Goal: Check status: Check status

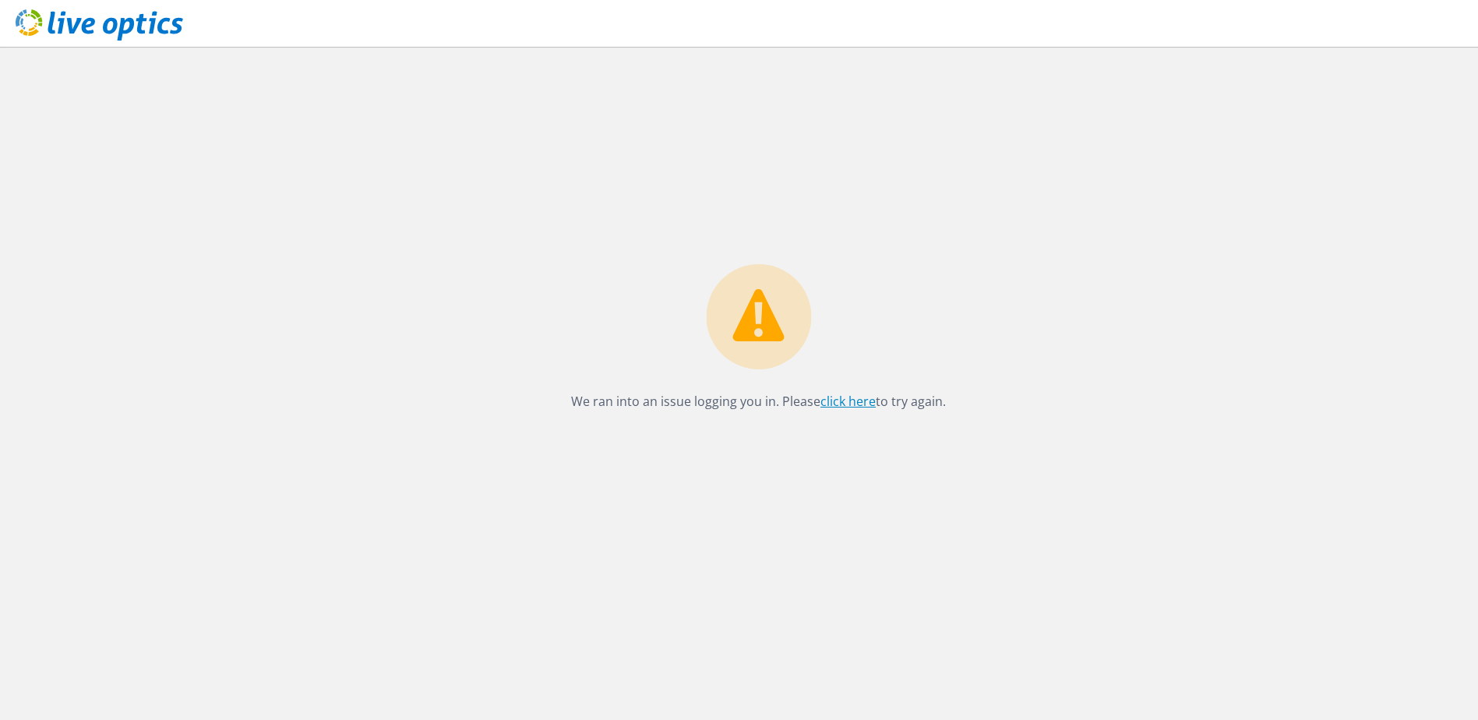
click at [845, 401] on link "click here" at bounding box center [848, 401] width 55 height 17
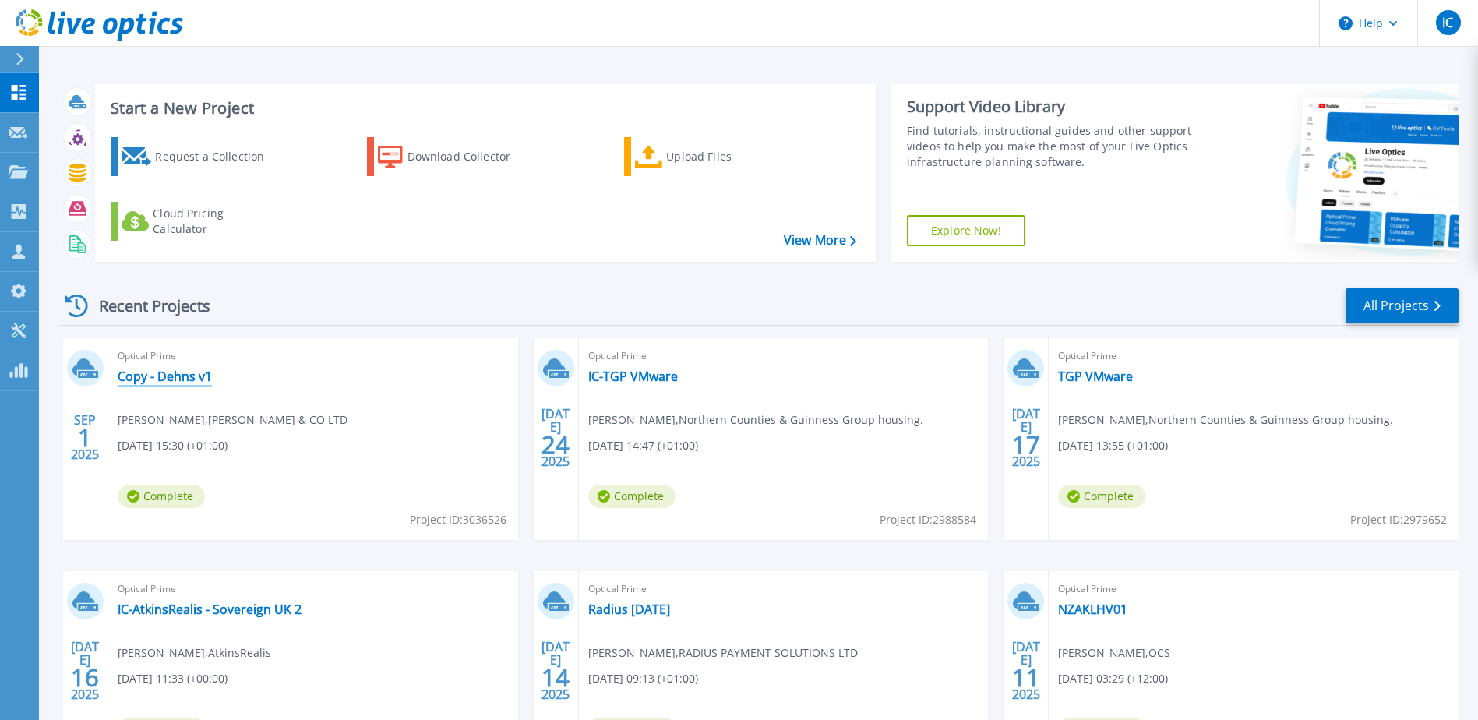
click at [140, 383] on link "Copy - Dehns v1" at bounding box center [165, 377] width 94 height 16
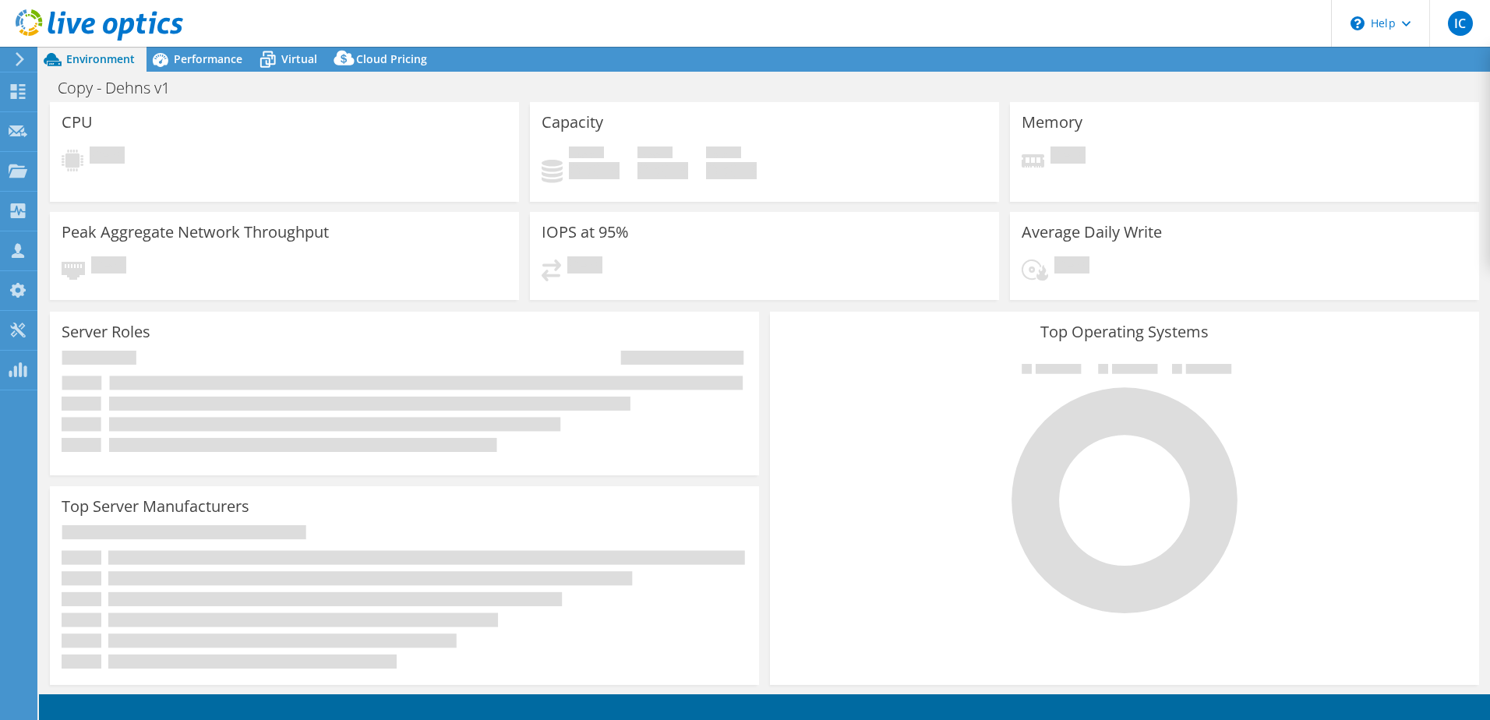
select select "USD"
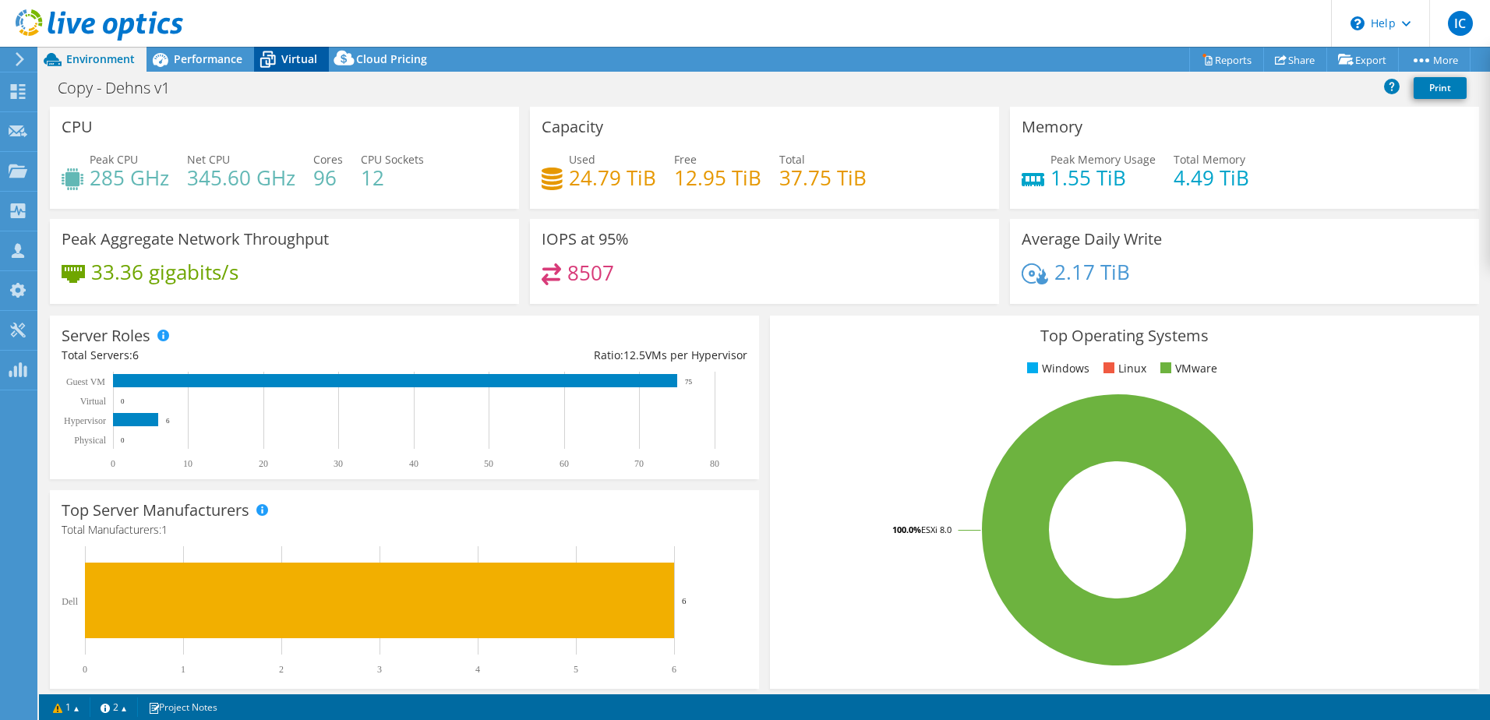
click at [284, 61] on span "Virtual" at bounding box center [299, 58] width 36 height 15
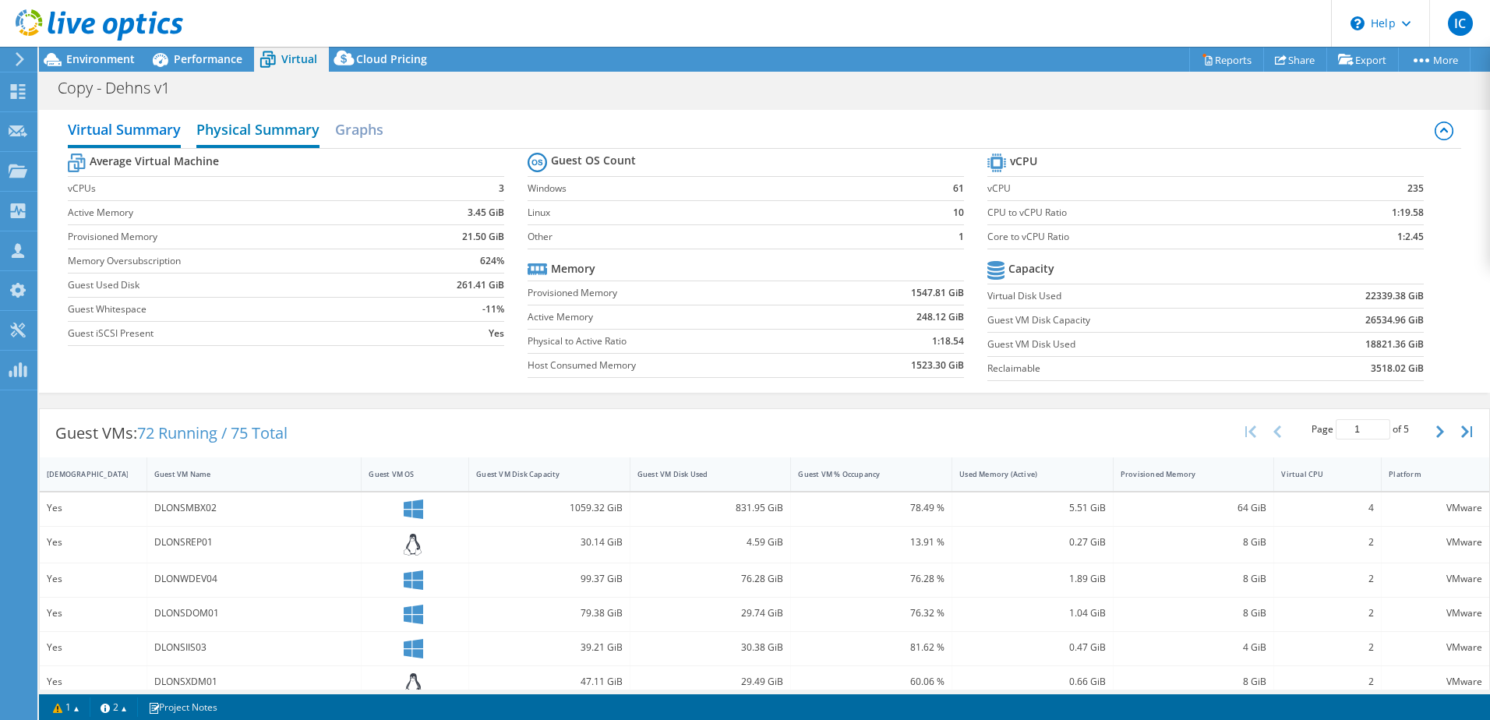
click at [249, 129] on h2 "Physical Summary" at bounding box center [257, 131] width 123 height 34
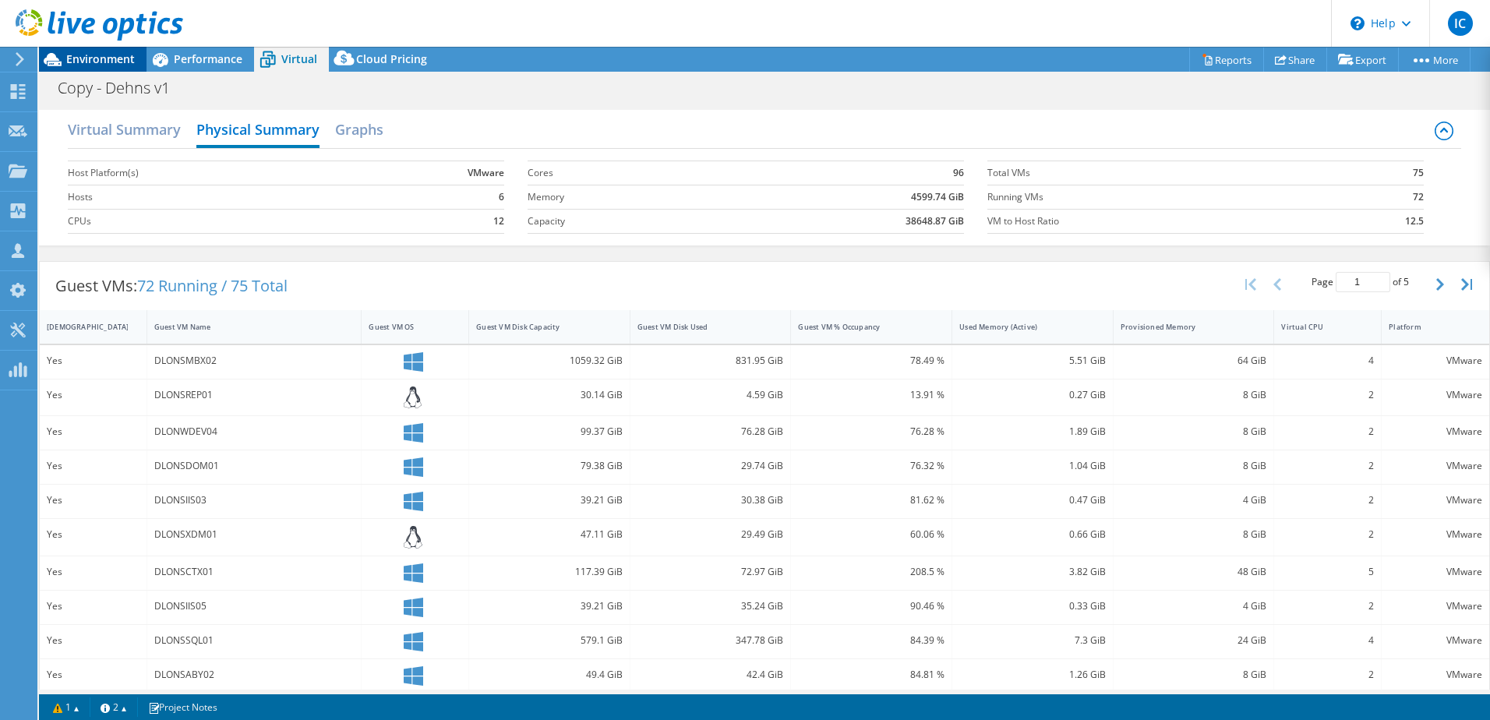
click at [104, 58] on span "Environment" at bounding box center [100, 58] width 69 height 15
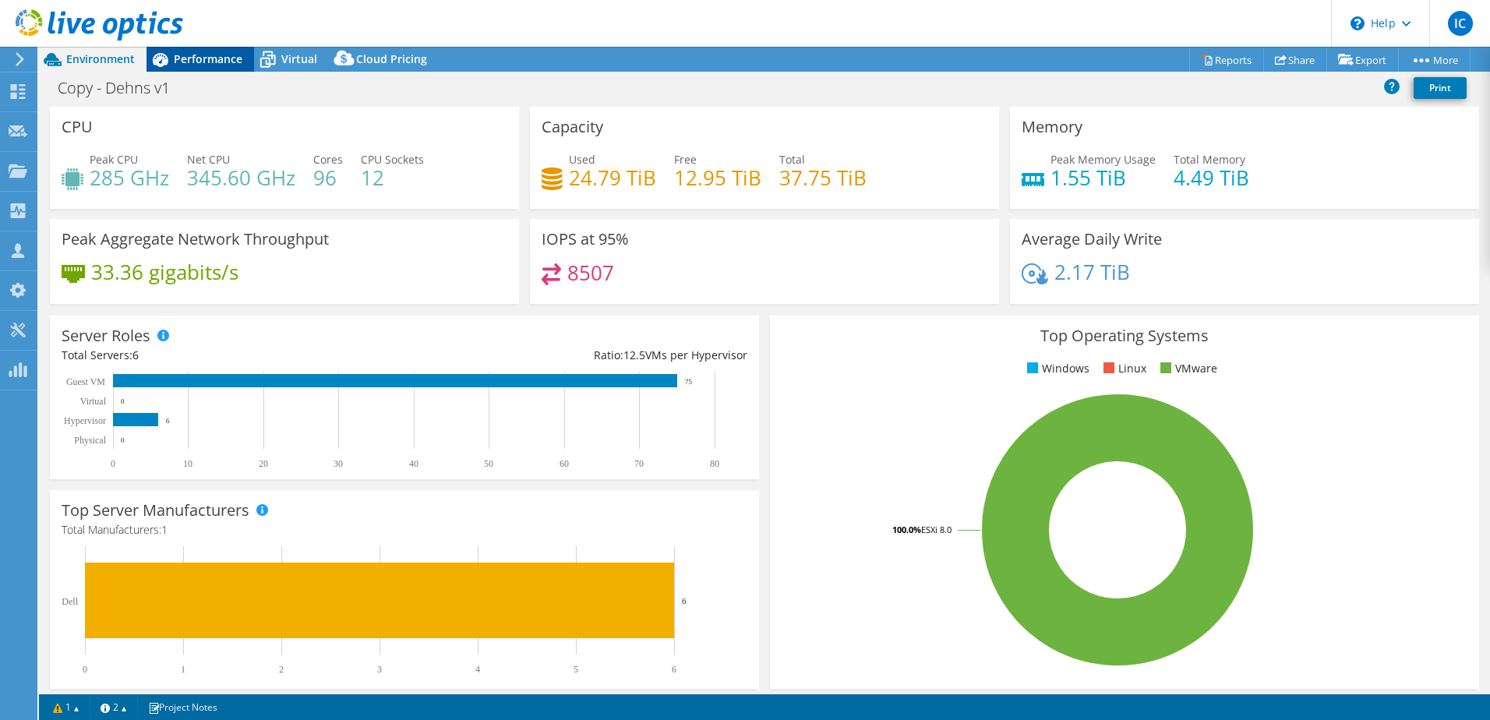
click at [199, 54] on span "Performance" at bounding box center [208, 58] width 69 height 15
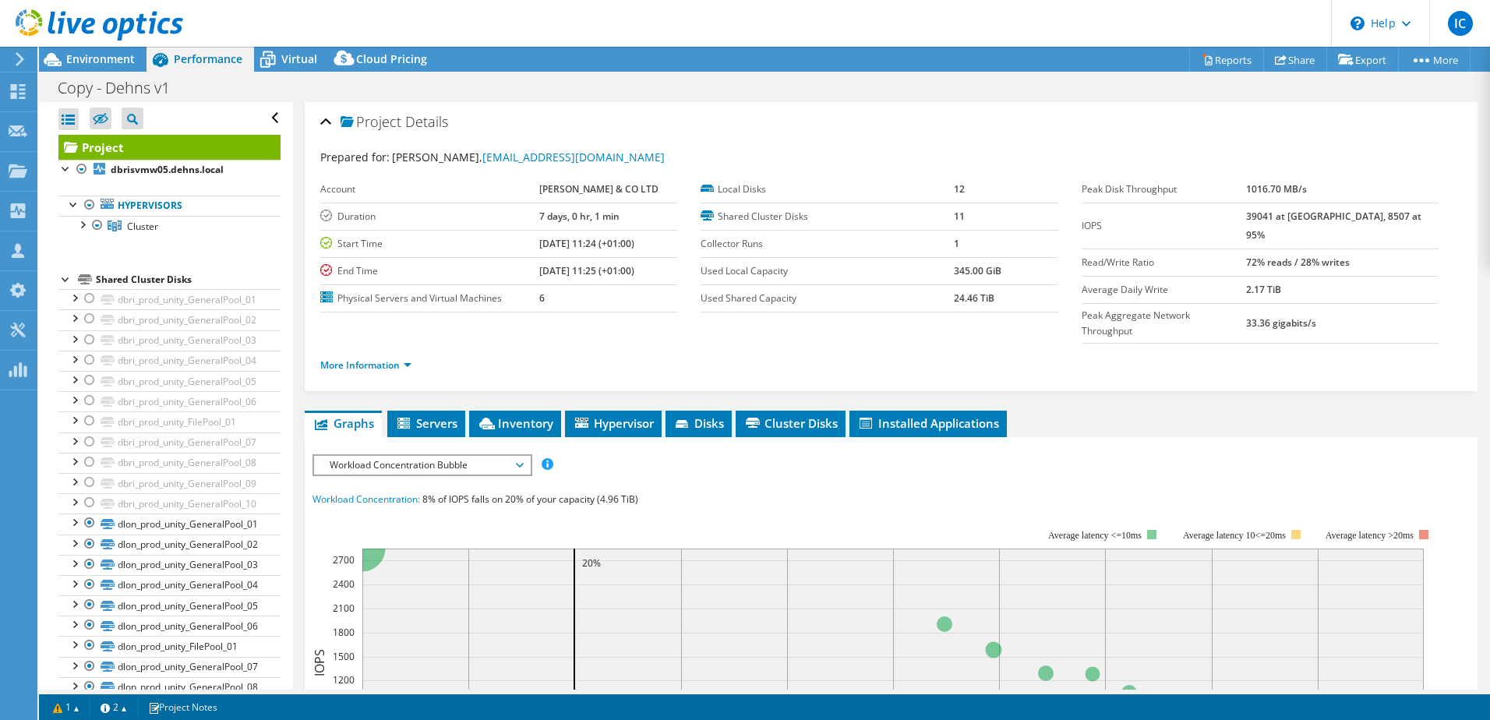
click at [423, 456] on span "Workload Concentration Bubble" at bounding box center [422, 465] width 200 height 19
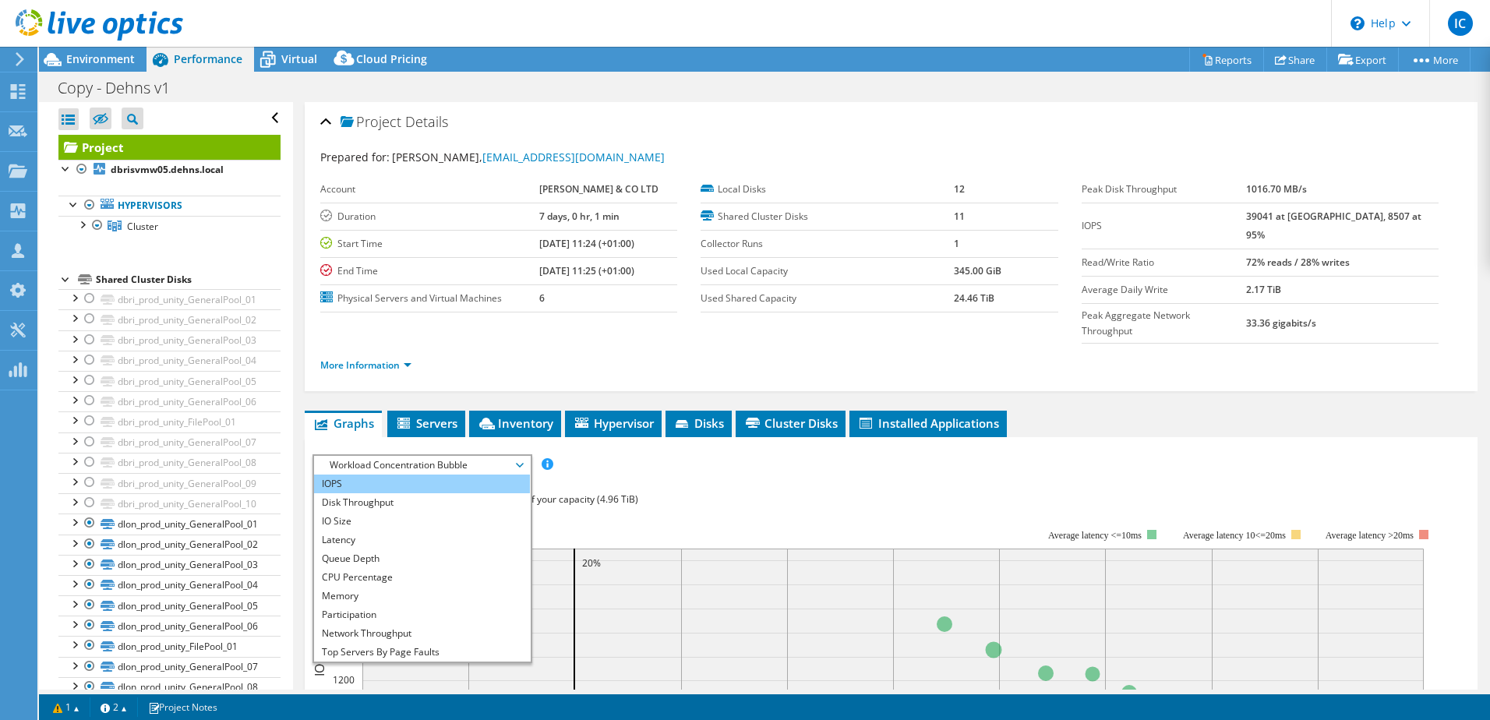
click at [363, 475] on li "IOPS" at bounding box center [422, 484] width 216 height 19
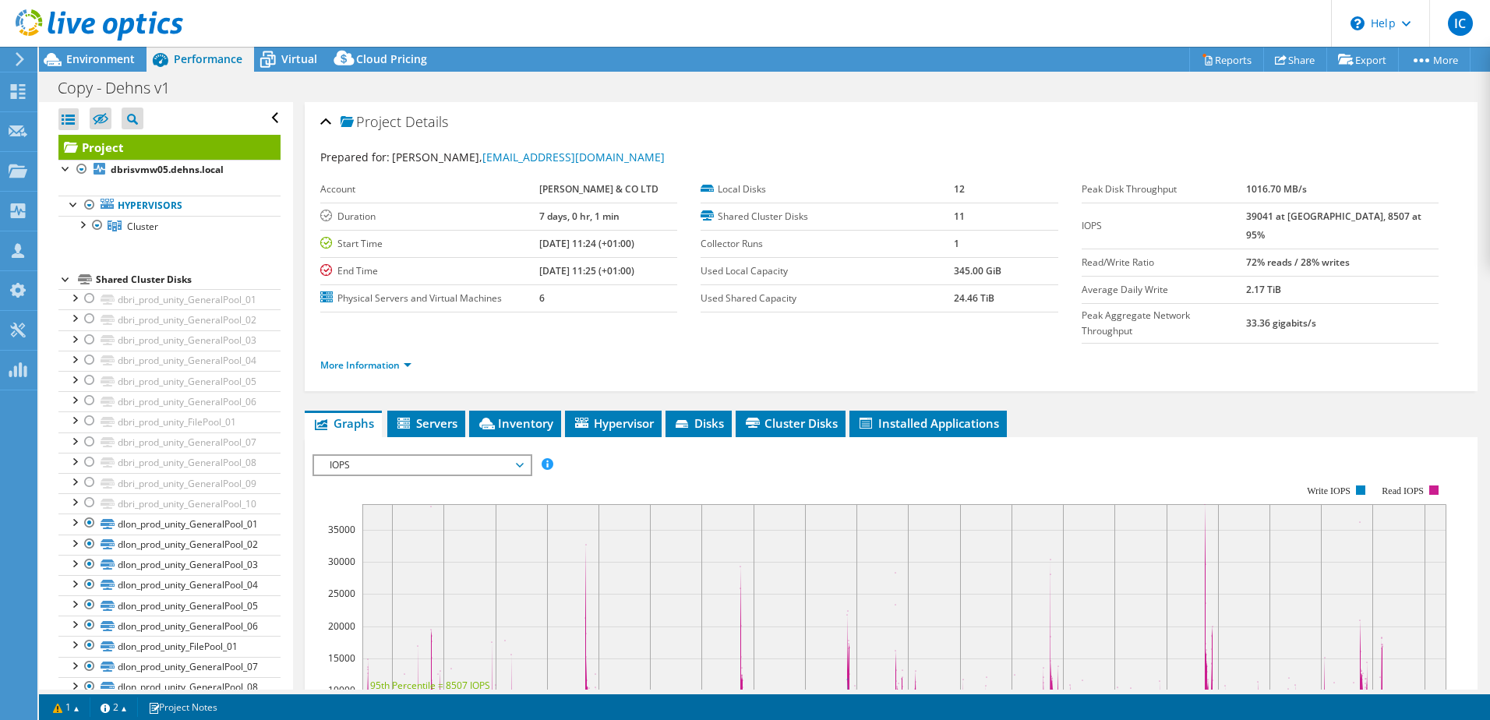
scroll to position [312, 0]
